Goal: Find specific page/section: Find specific page/section

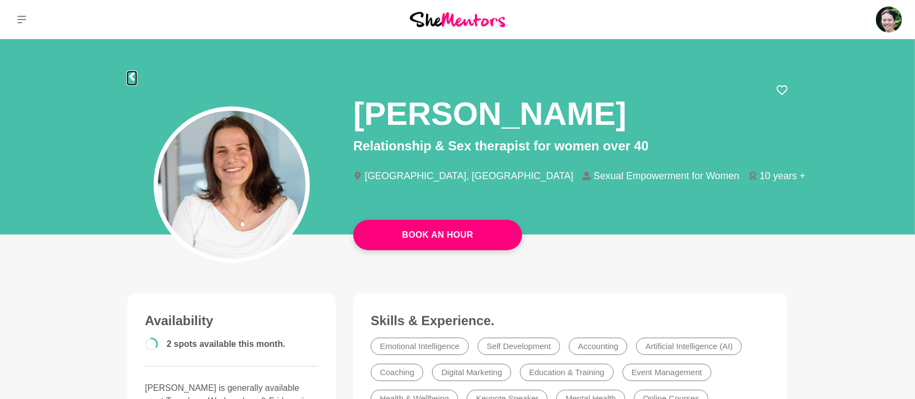
click at [133, 76] on icon at bounding box center [132, 76] width 9 height 9
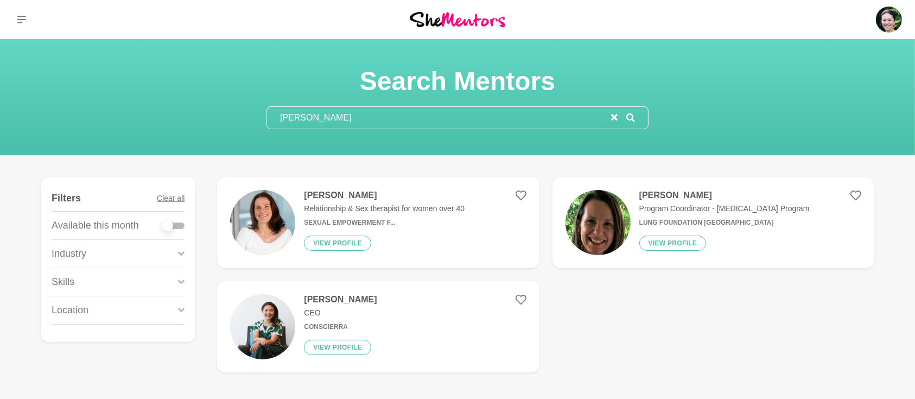
drag, startPoint x: 326, startPoint y: 116, endPoint x: 224, endPoint y: 110, distance: 102.2
click at [227, 114] on div "Search Mentors [PERSON_NAME]" at bounding box center [457, 97] width 889 height 64
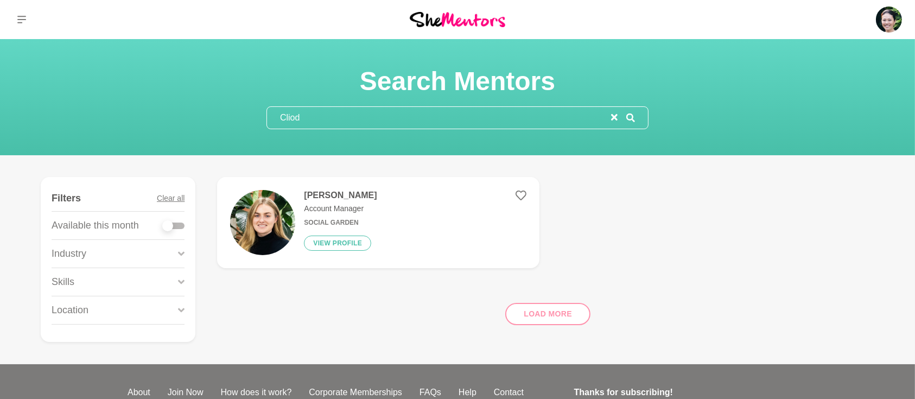
type input "Cliod"
click at [330, 200] on h4 "[PERSON_NAME]" at bounding box center [340, 195] width 73 height 11
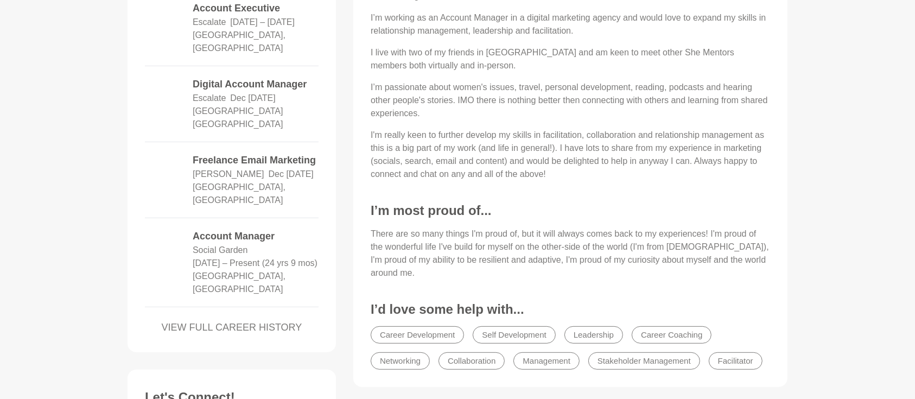
scroll to position [530, 0]
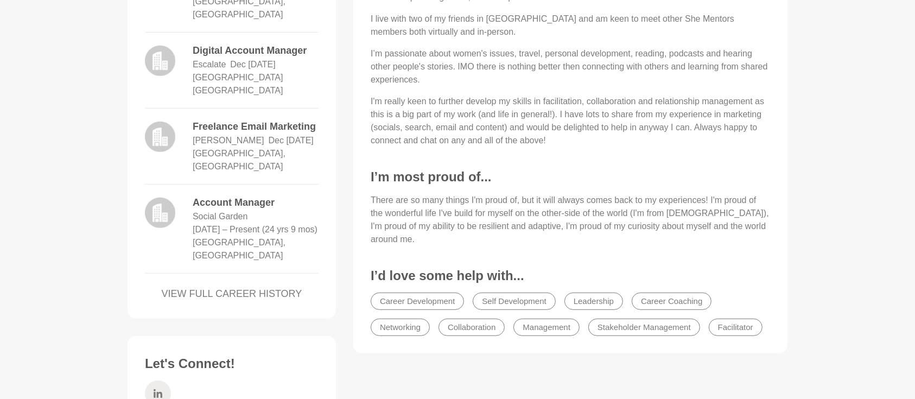
click at [158, 389] on icon at bounding box center [158, 393] width 9 height 9
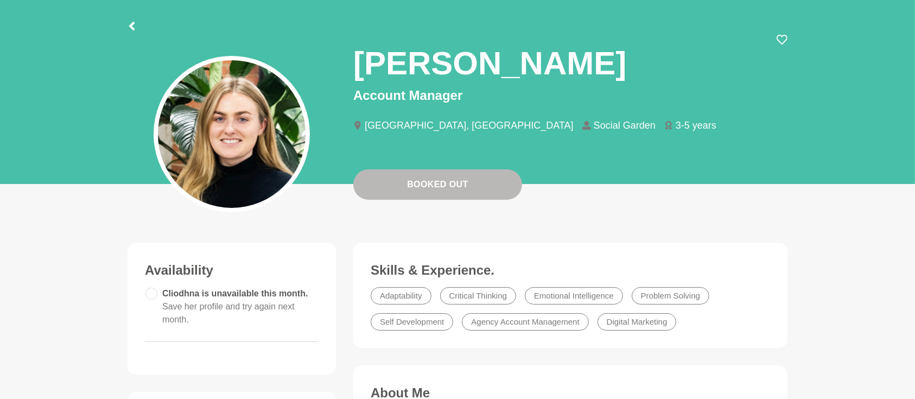
scroll to position [48, 0]
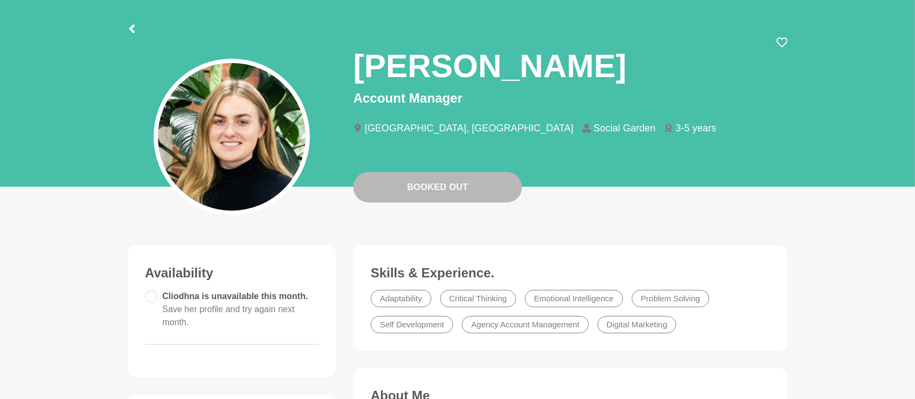
drag, startPoint x: 136, startPoint y: 20, endPoint x: 130, endPoint y: 20, distance: 6.5
click at [135, 19] on div at bounding box center [458, 27] width 660 height 20
click at [130, 20] on div at bounding box center [132, 27] width 9 height 20
click at [132, 29] on icon at bounding box center [132, 28] width 9 height 9
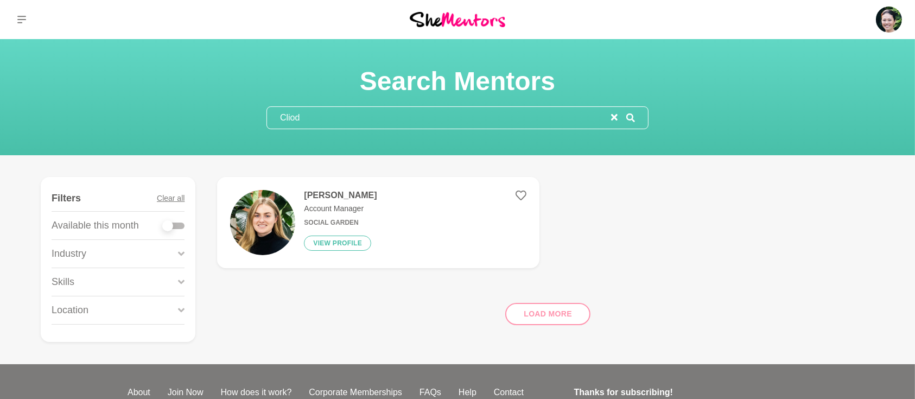
drag, startPoint x: 340, startPoint y: 117, endPoint x: 208, endPoint y: 110, distance: 132.1
click at [212, 113] on div "Search Mentors Cliod" at bounding box center [457, 97] width 889 height 64
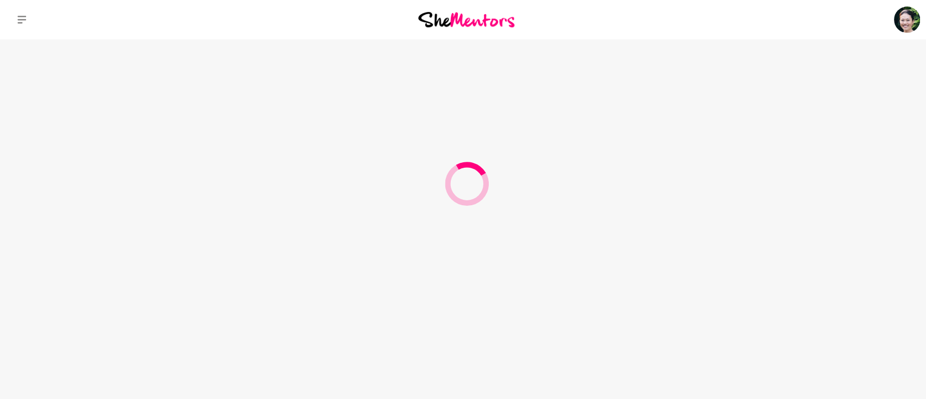
type input "[PERSON_NAME]"
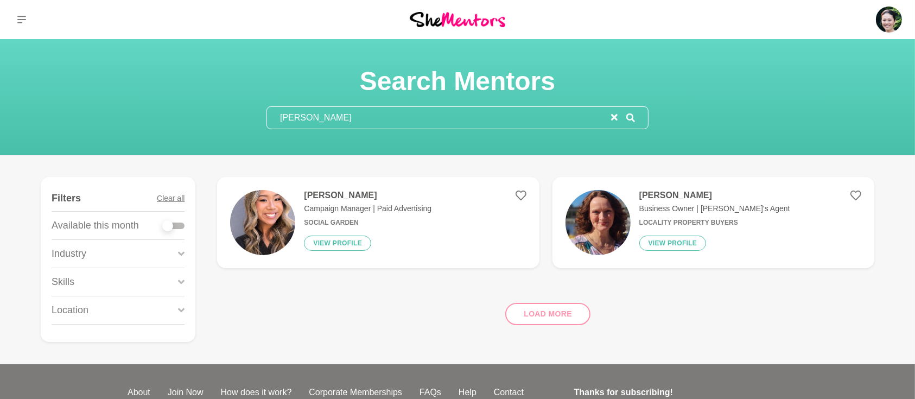
click at [329, 200] on h4 "[PERSON_NAME]" at bounding box center [368, 195] width 128 height 11
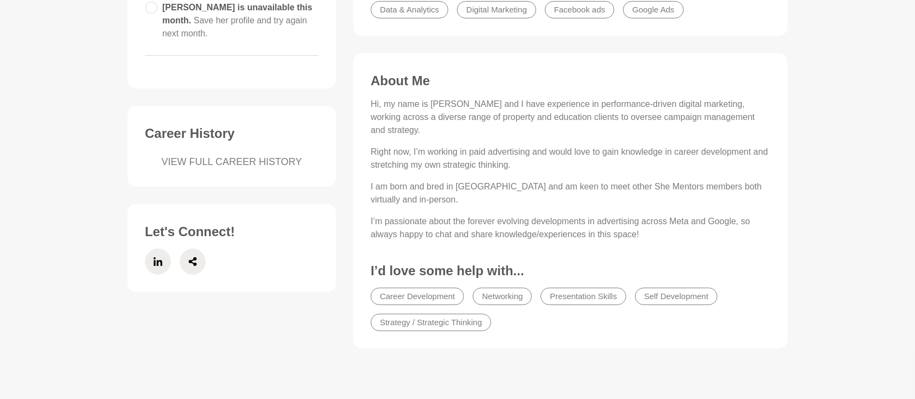
scroll to position [337, 0]
click at [154, 258] on icon at bounding box center [158, 260] width 9 height 26
